Goal: Information Seeking & Learning: Check status

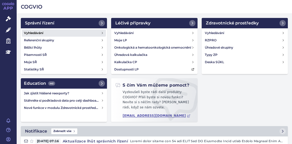
click at [33, 33] on h4 "Vyhledávání" at bounding box center [33, 32] width 19 height 5
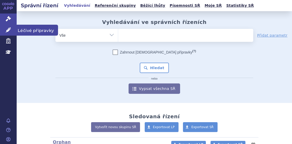
click at [9, 32] on icon at bounding box center [8, 29] width 5 height 5
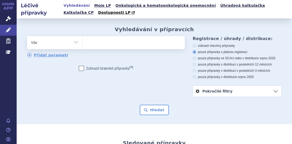
click at [97, 48] on span at bounding box center [132, 42] width 101 height 13
click at [82, 48] on select at bounding box center [82, 42] width 0 height 13
type input "to"
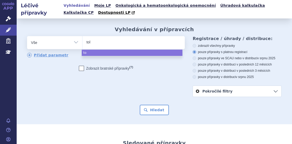
type input "tola"
type input "[MEDICAL_DATA]"
select select "[MEDICAL_DATA]"
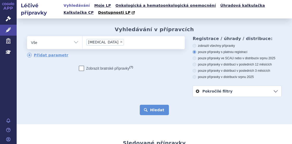
click at [159, 108] on button "Hledat" at bounding box center [154, 110] width 29 height 10
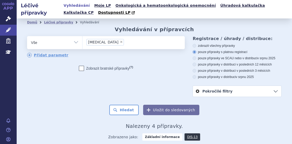
scroll to position [97, 0]
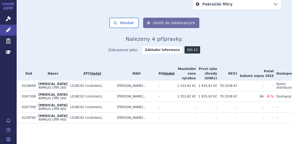
click at [188, 46] on link "DIS-13" at bounding box center [192, 49] width 16 height 7
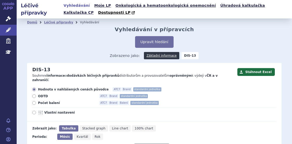
scroll to position [52, 0]
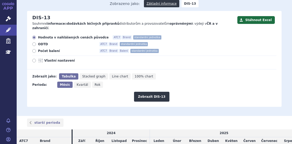
click at [38, 49] on span "Počet balení" at bounding box center [66, 51] width 57 height 4
click at [36, 50] on input "Počet balení ATC7 Brand Balení standardní jednotka" at bounding box center [34, 51] width 3 height 3
radio input "true"
click at [143, 94] on button "Zobrazit DIS-13" at bounding box center [151, 97] width 35 height 10
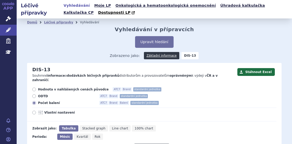
scroll to position [86, 0]
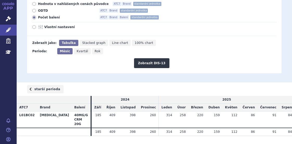
click at [43, 87] on link "starší perioda" at bounding box center [45, 89] width 36 height 8
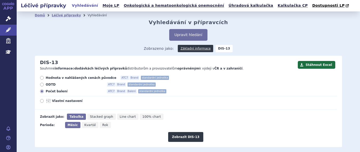
click at [40, 103] on icon at bounding box center [42, 101] width 4 height 4
click at [41, 103] on input "Vlastní nastavení" at bounding box center [42, 101] width 3 height 3
radio input "true"
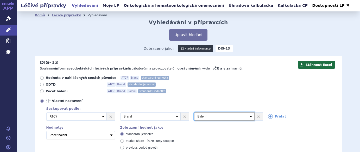
click at [205, 115] on select "Vyberte groupování ATC3 ATC5 ATC7 Brand Balení SÚKL kód MAH VPOIS Referenční sk…" at bounding box center [224, 117] width 60 height 8
select select "suklCode"
click at [194, 113] on select "Vyberte groupování ATC3 ATC5 ATC7 Brand Balení SÚKL kód MAH VPOIS Referenční sk…" at bounding box center [224, 117] width 60 height 8
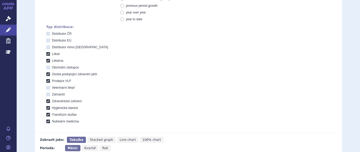
scroll to position [208, 0]
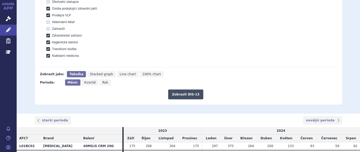
click at [191, 90] on button "Zobrazit DIS-13" at bounding box center [185, 95] width 35 height 10
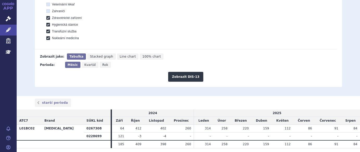
scroll to position [226, 0]
